Goal: Find contact information: Find contact information

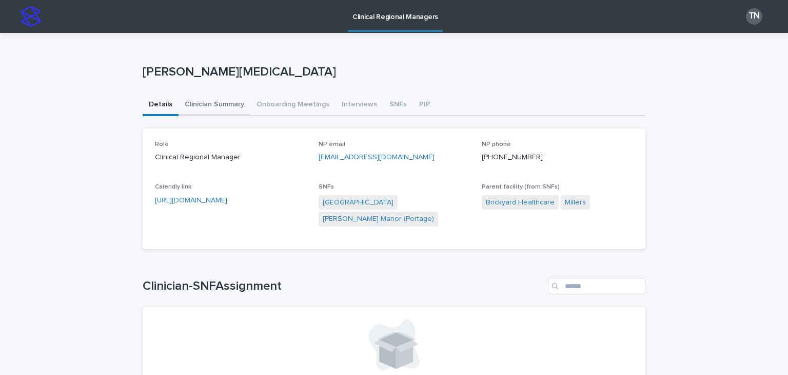
click at [211, 99] on button "Clinician Summary" at bounding box center [215, 105] width 72 height 22
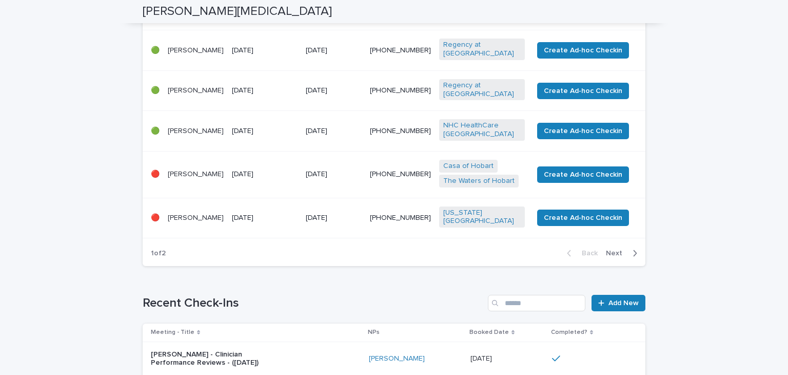
scroll to position [601, 0]
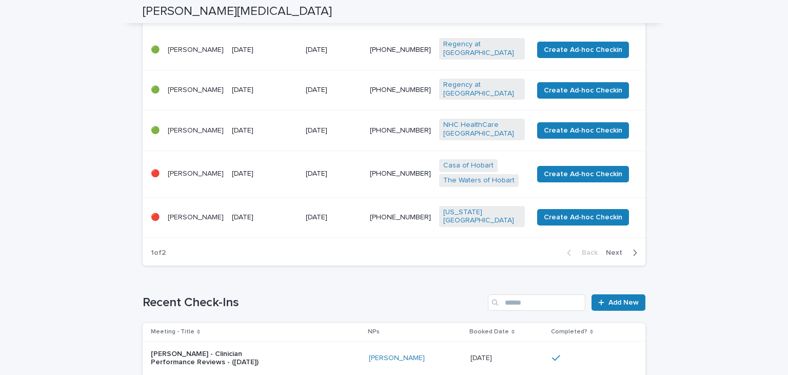
click at [620, 256] on span "Next" at bounding box center [617, 252] width 23 height 7
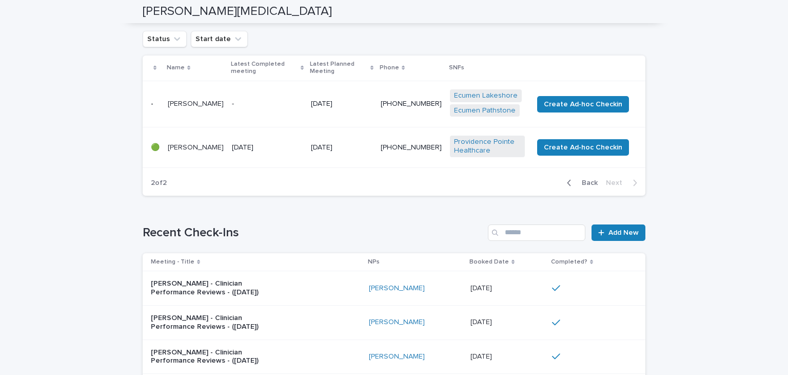
scroll to position [146, 0]
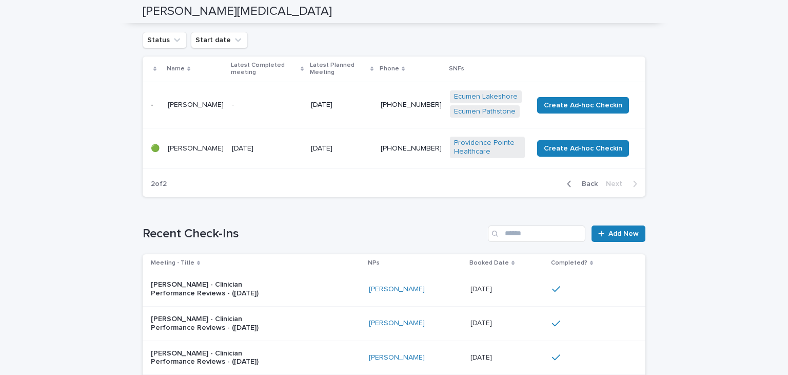
click at [585, 180] on span "Back" at bounding box center [587, 183] width 22 height 7
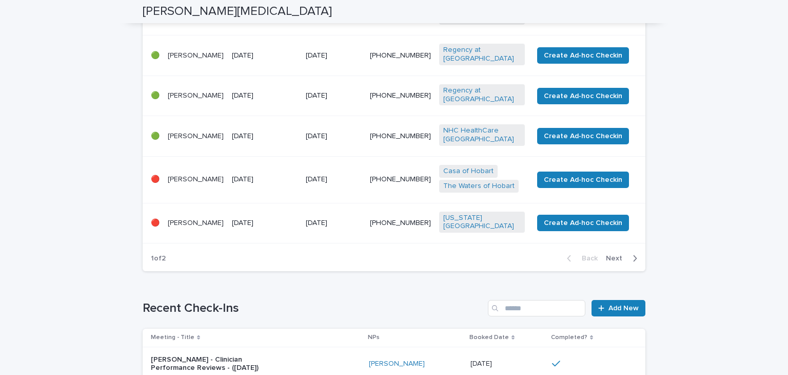
scroll to position [605, 0]
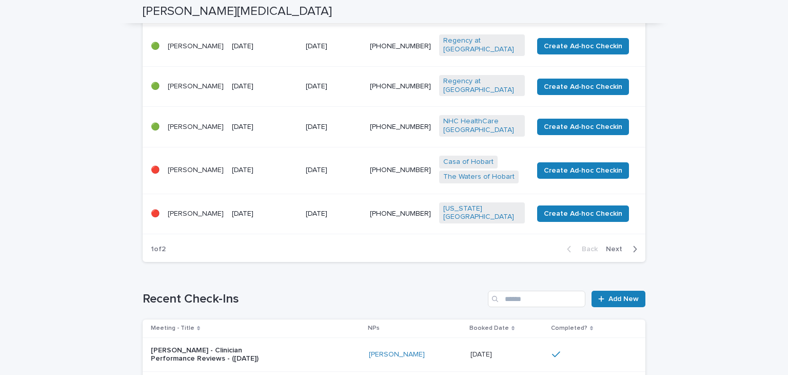
click at [256, 187] on td "[DATE]" at bounding box center [265, 170] width 74 height 47
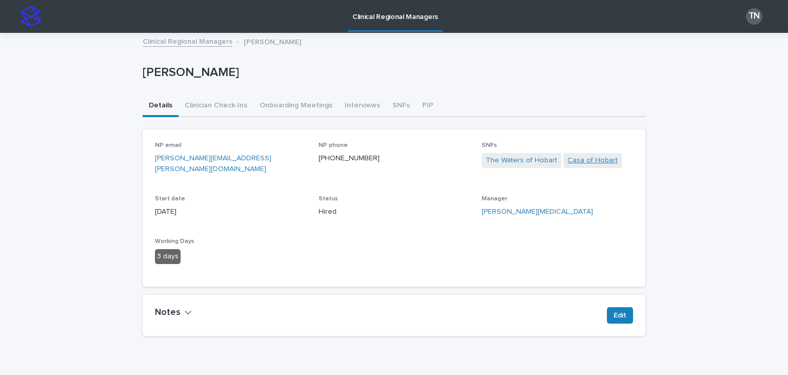
click at [574, 160] on link "Casa of Hobart" at bounding box center [593, 160] width 50 height 11
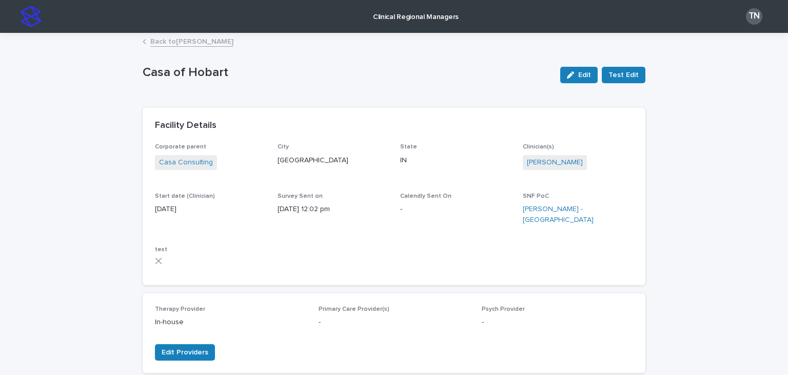
click at [201, 44] on link "Back to [PERSON_NAME]" at bounding box center [191, 41] width 83 height 12
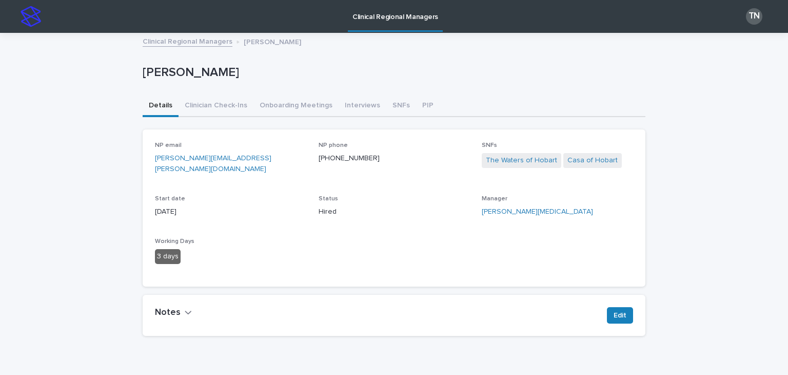
click at [37, 17] on img at bounding box center [31, 16] width 21 height 21
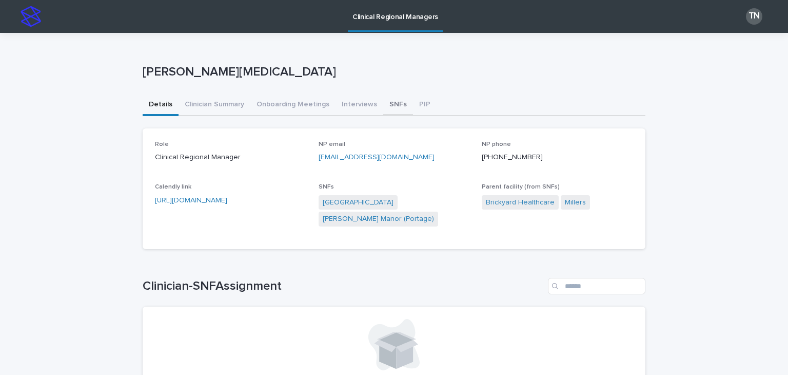
click at [388, 110] on button "SNFs" at bounding box center [398, 105] width 30 height 22
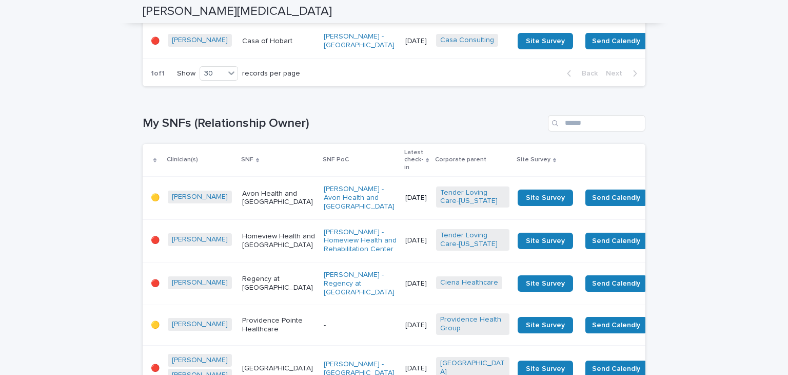
scroll to position [1128, 0]
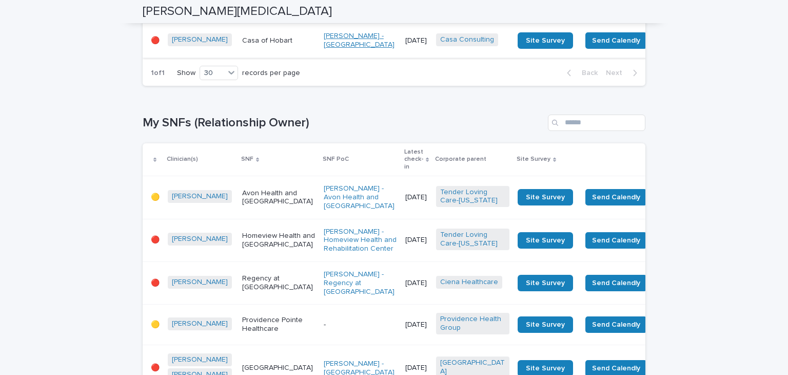
click at [324, 49] on link "[PERSON_NAME] - [GEOGRAPHIC_DATA]" at bounding box center [360, 40] width 73 height 17
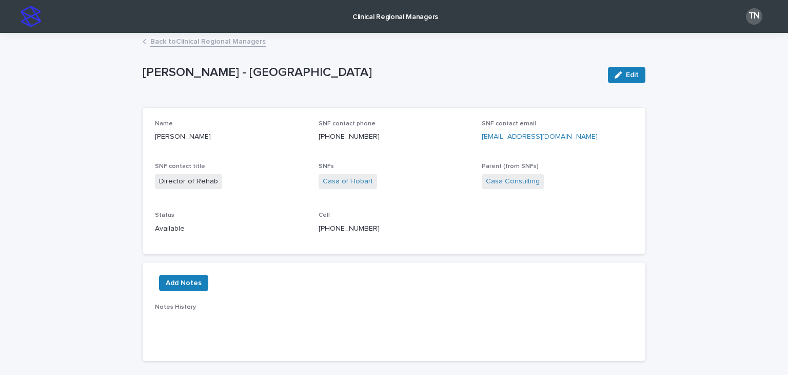
click at [233, 45] on link "Back to Clinical Regional Managers" at bounding box center [207, 41] width 115 height 12
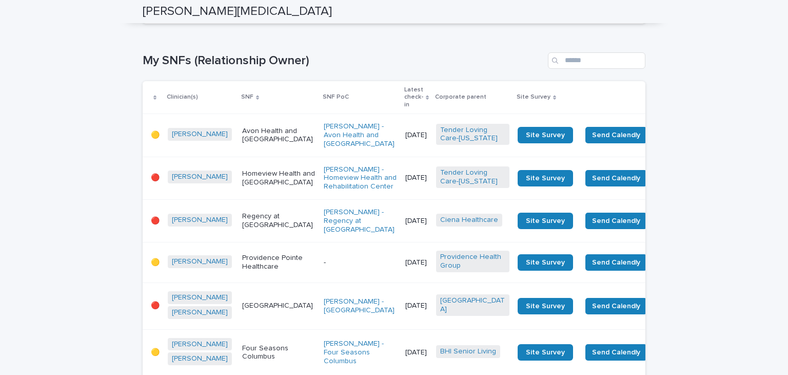
scroll to position [1205, 0]
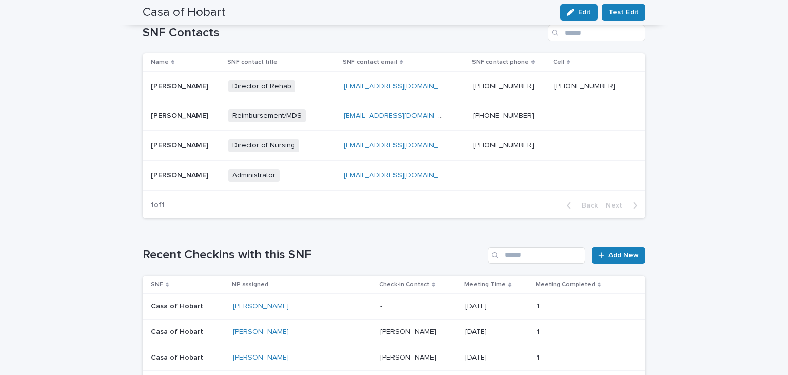
scroll to position [376, 0]
click at [462, 171] on div "[EMAIL_ADDRESS][DOMAIN_NAME] [EMAIL_ADDRESS][DOMAIN_NAME]" at bounding box center [405, 175] width 122 height 17
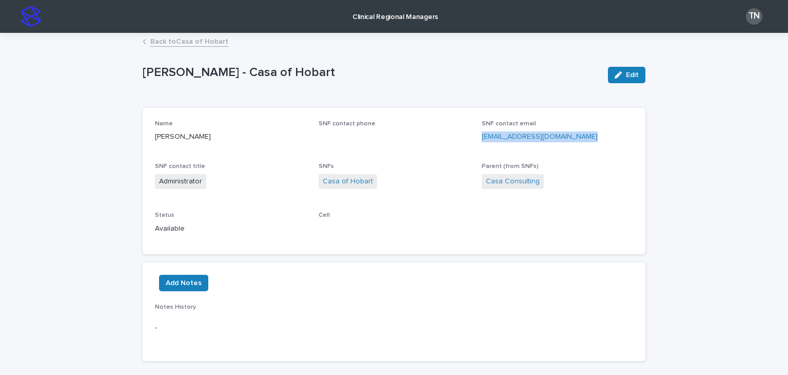
drag, startPoint x: 580, startPoint y: 139, endPoint x: 480, endPoint y: 145, distance: 100.3
click at [480, 145] on div "Name [PERSON_NAME] SNF contact phone SNF contact email [EMAIL_ADDRESS][DOMAIN_N…" at bounding box center [394, 181] width 478 height 122
copy link "[EMAIL_ADDRESS][DOMAIN_NAME]"
